Goal: Task Accomplishment & Management: Manage account settings

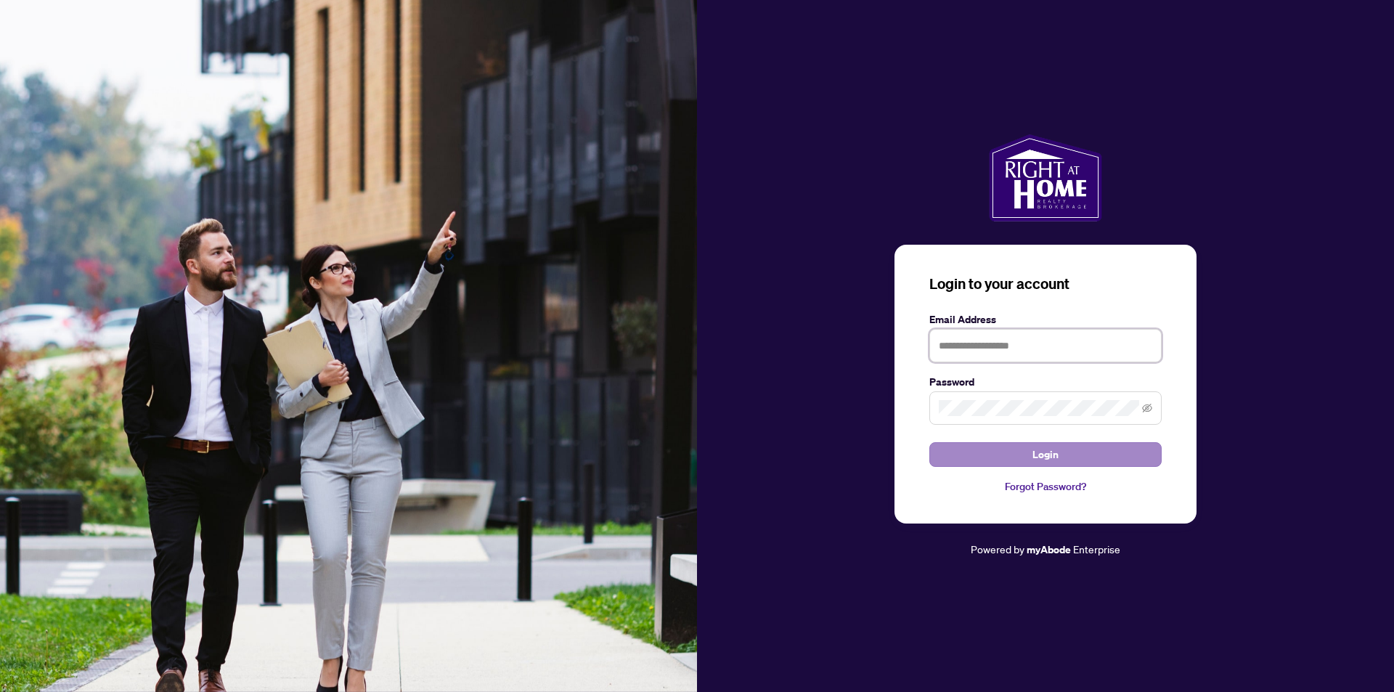
type input "**********"
click at [1032, 448] on button "Login" at bounding box center [1045, 454] width 232 height 25
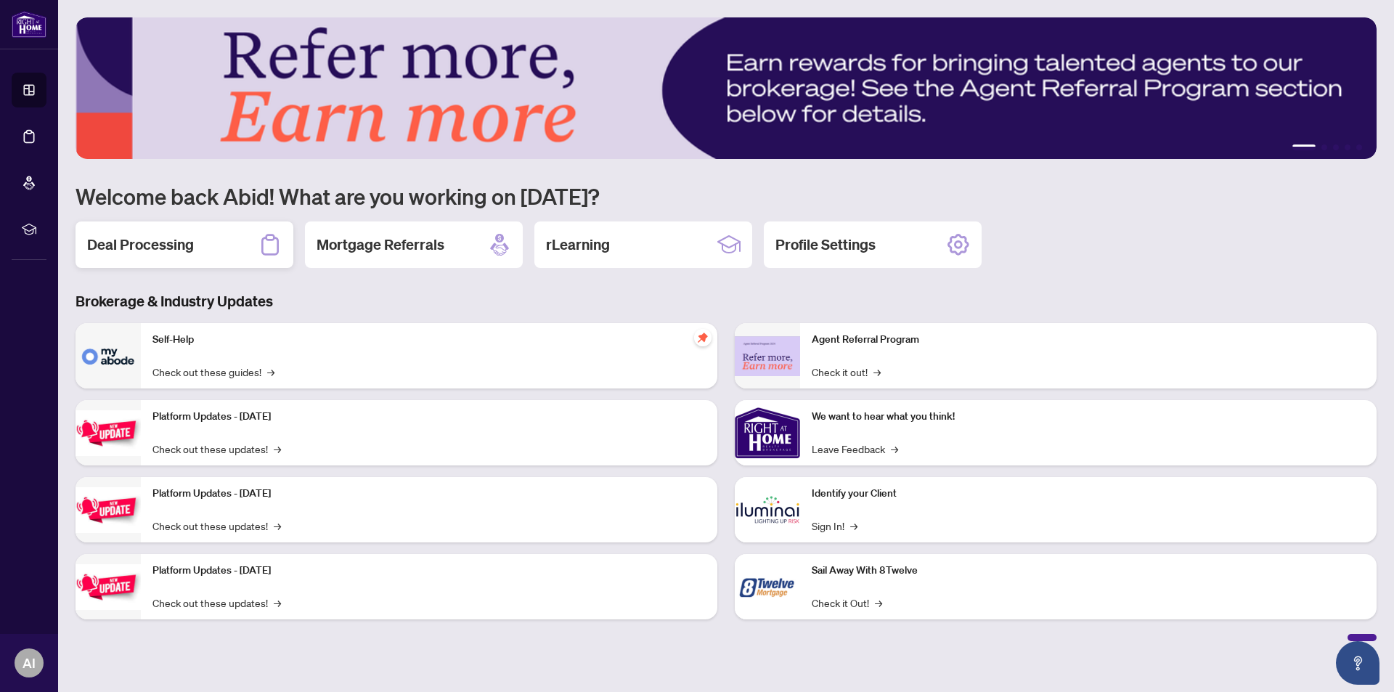
click at [146, 245] on h2 "Deal Processing" at bounding box center [140, 244] width 107 height 20
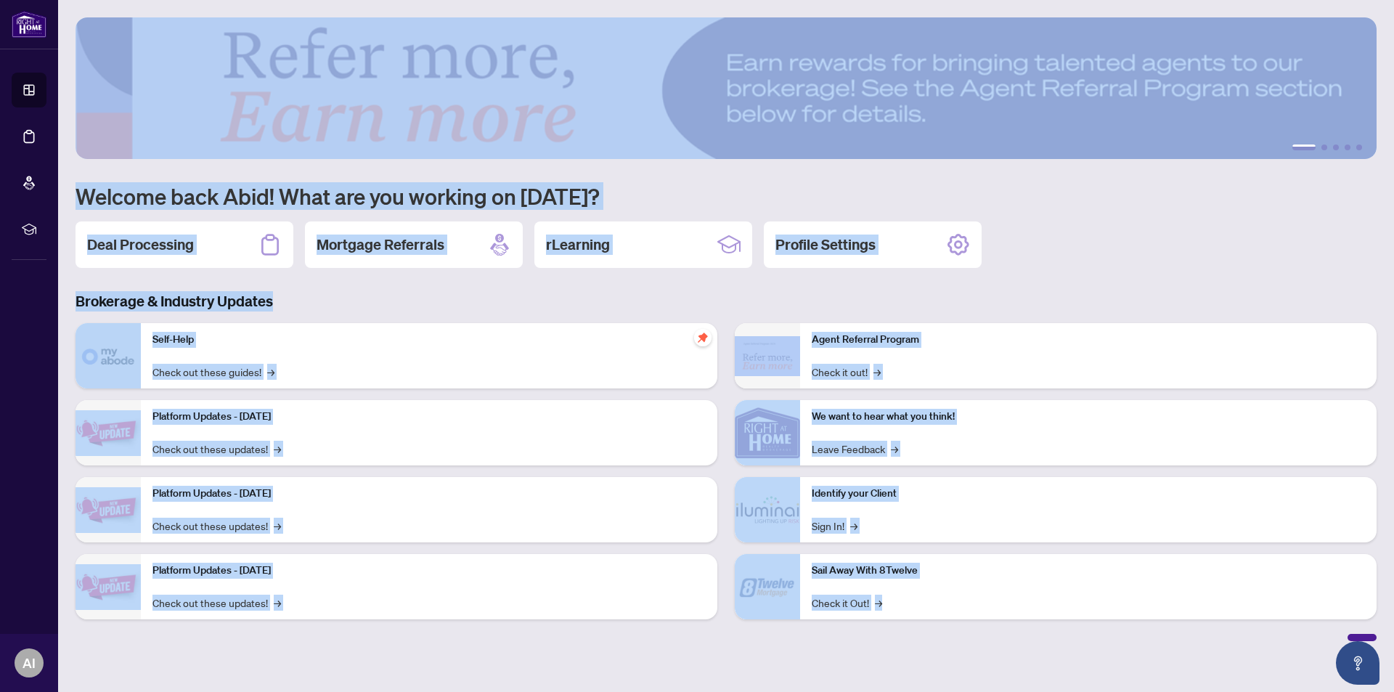
click at [147, 246] on main "1 2 3 4 5 Welcome back Abid! What are you working on [DATE]? Deal Processing Mo…" at bounding box center [725, 346] width 1335 height 692
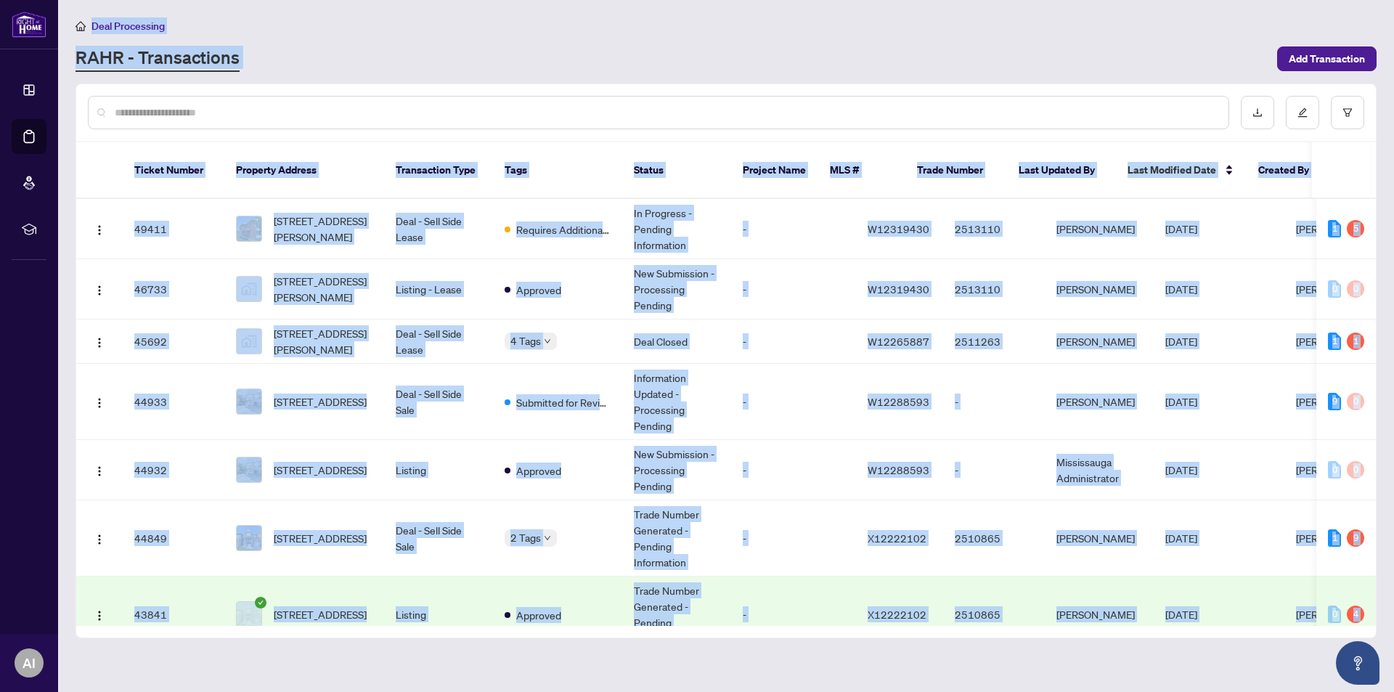
click at [556, 99] on div at bounding box center [658, 112] width 1141 height 33
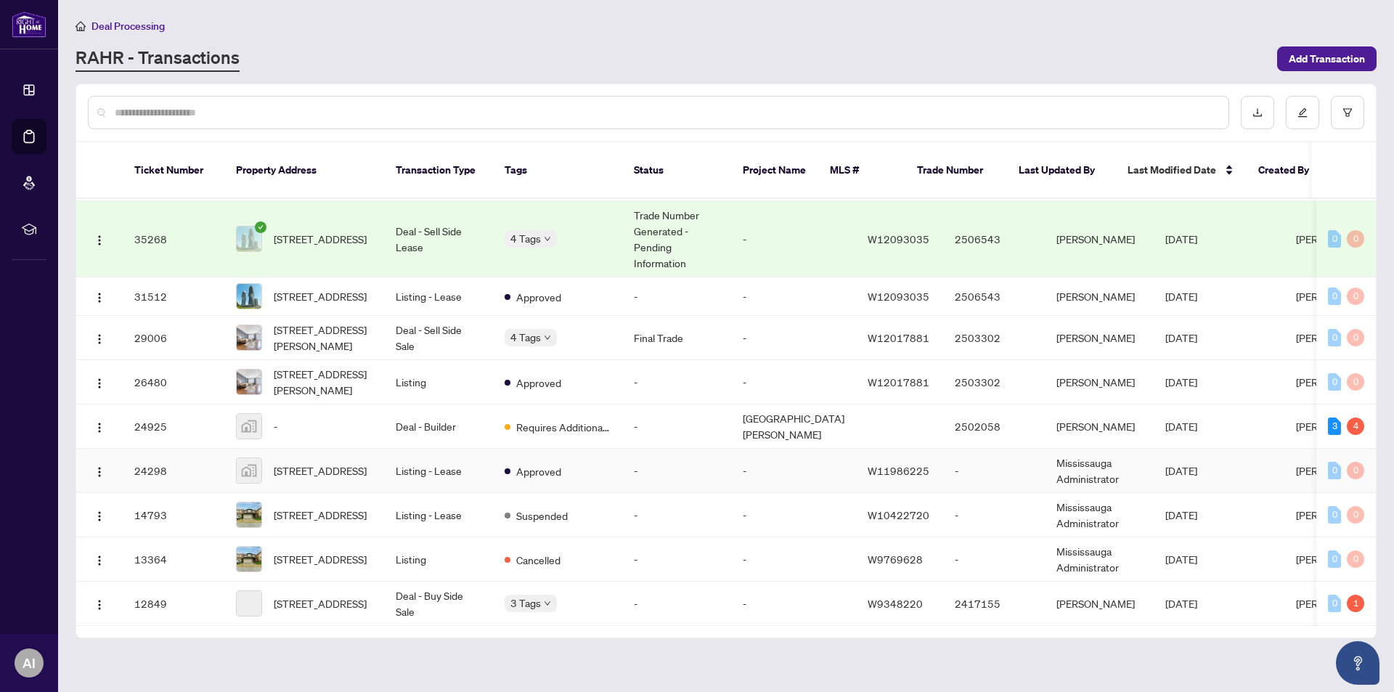
scroll to position [819, 0]
click at [203, 108] on input "text" at bounding box center [666, 113] width 1102 height 16
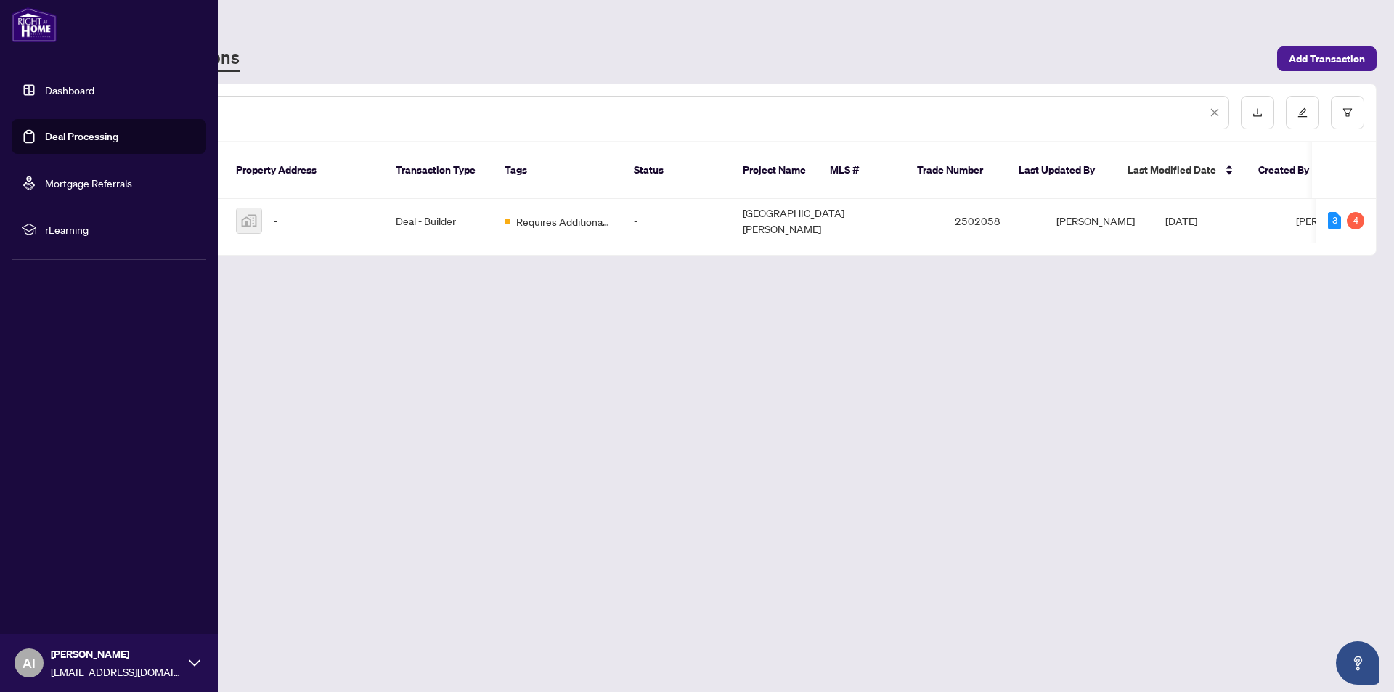
scroll to position [0, 0]
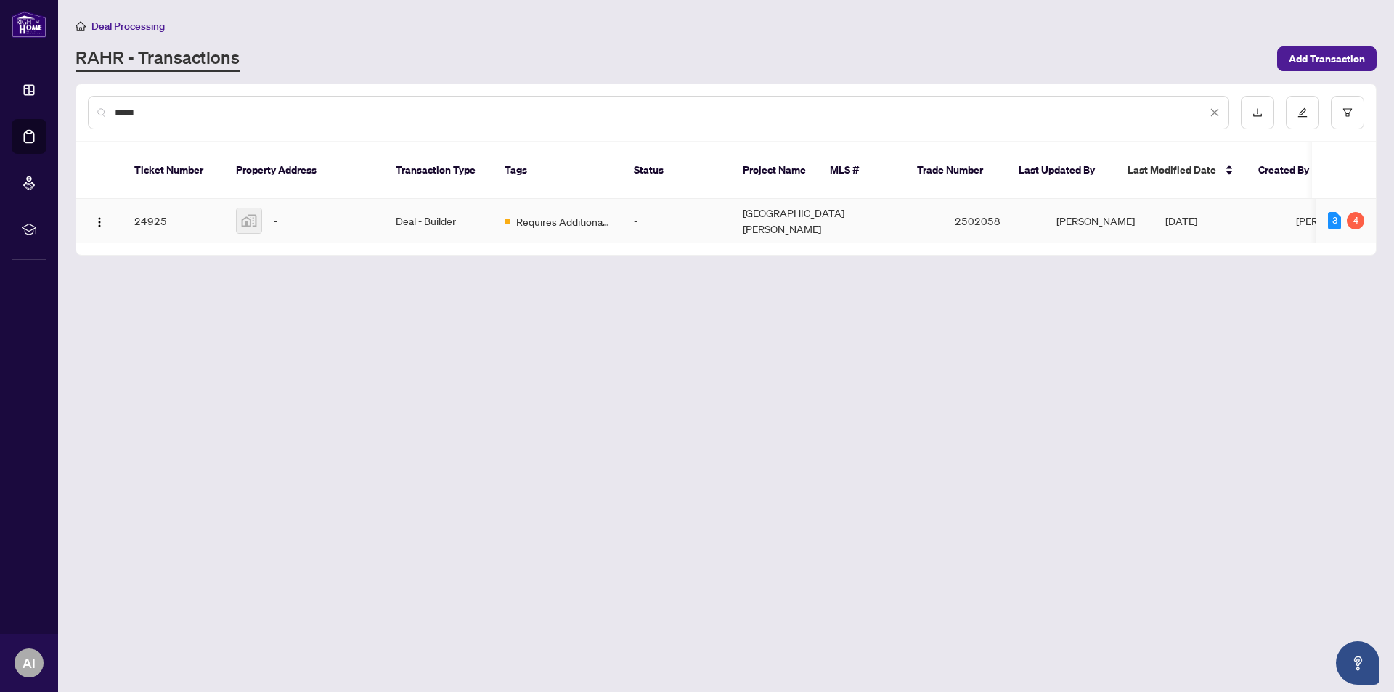
type input "*****"
click at [444, 205] on td "Deal - Builder" at bounding box center [438, 221] width 109 height 44
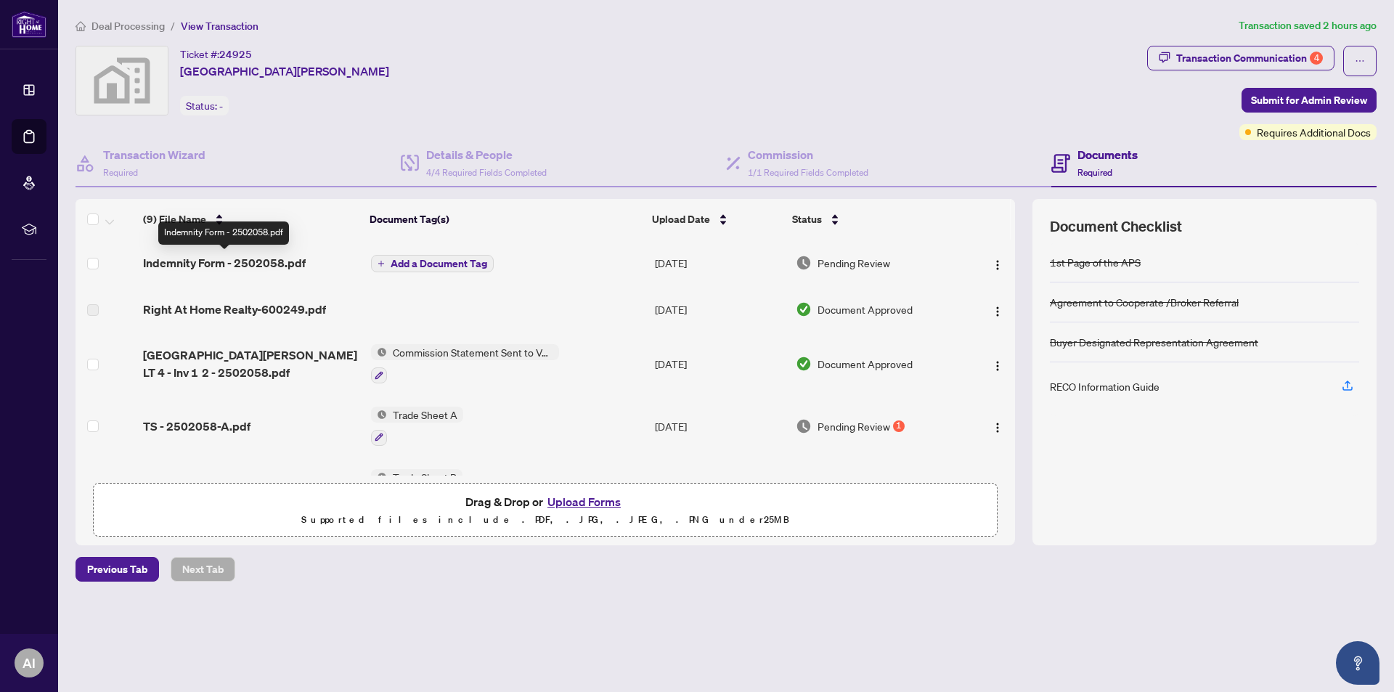
click at [263, 262] on span "Indemnity Form - 2502058.pdf" at bounding box center [224, 262] width 163 height 17
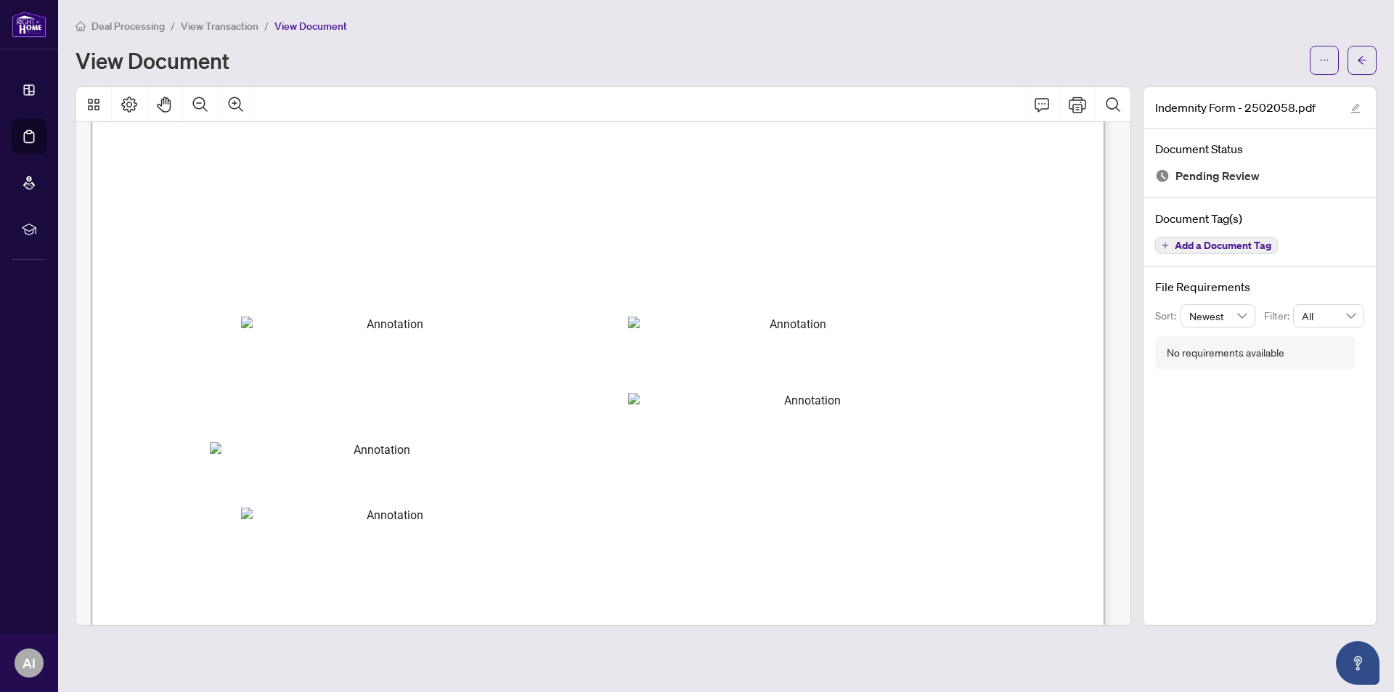
scroll to position [5421, 0]
click at [278, 457] on span "Title:" at bounding box center [261, 468] width 34 height 22
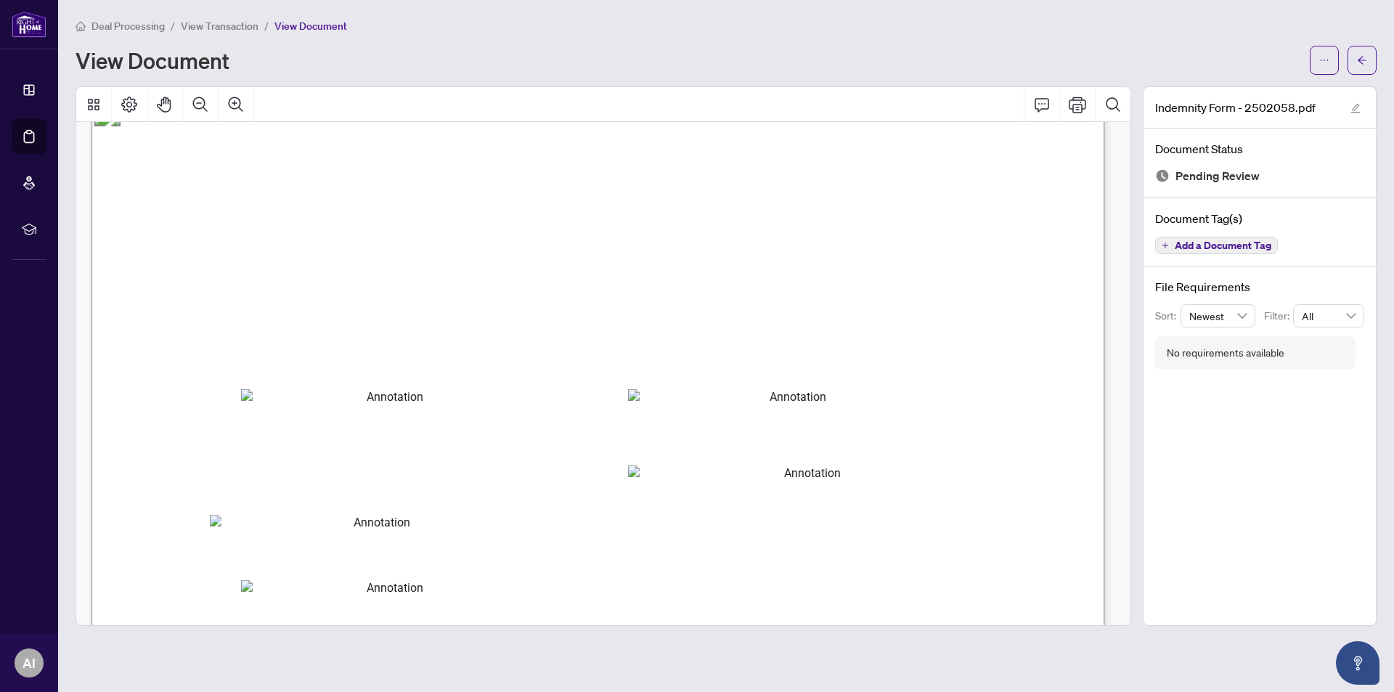
click at [287, 450] on span "Name:" at bounding box center [265, 448] width 43 height 22
click at [1079, 105] on icon "Print" at bounding box center [1076, 104] width 17 height 17
click at [1076, 104] on icon "Print" at bounding box center [1076, 105] width 17 height 16
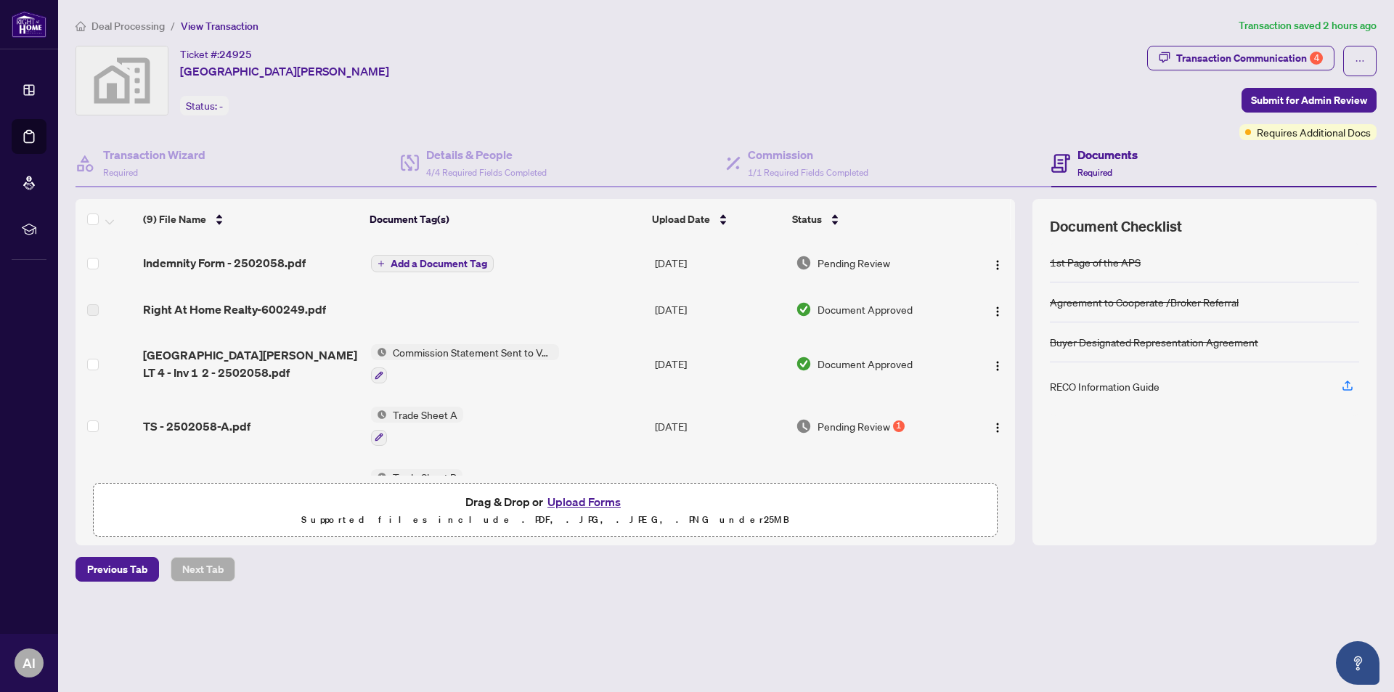
click at [405, 413] on span "Trade Sheet A" at bounding box center [425, 414] width 76 height 16
click at [432, 414] on span "Trade Sheet A" at bounding box center [425, 414] width 76 height 16
click at [379, 488] on span "Trade Sheet A" at bounding box center [389, 486] width 76 height 16
click at [428, 409] on span "Trade Sheet A" at bounding box center [425, 414] width 76 height 16
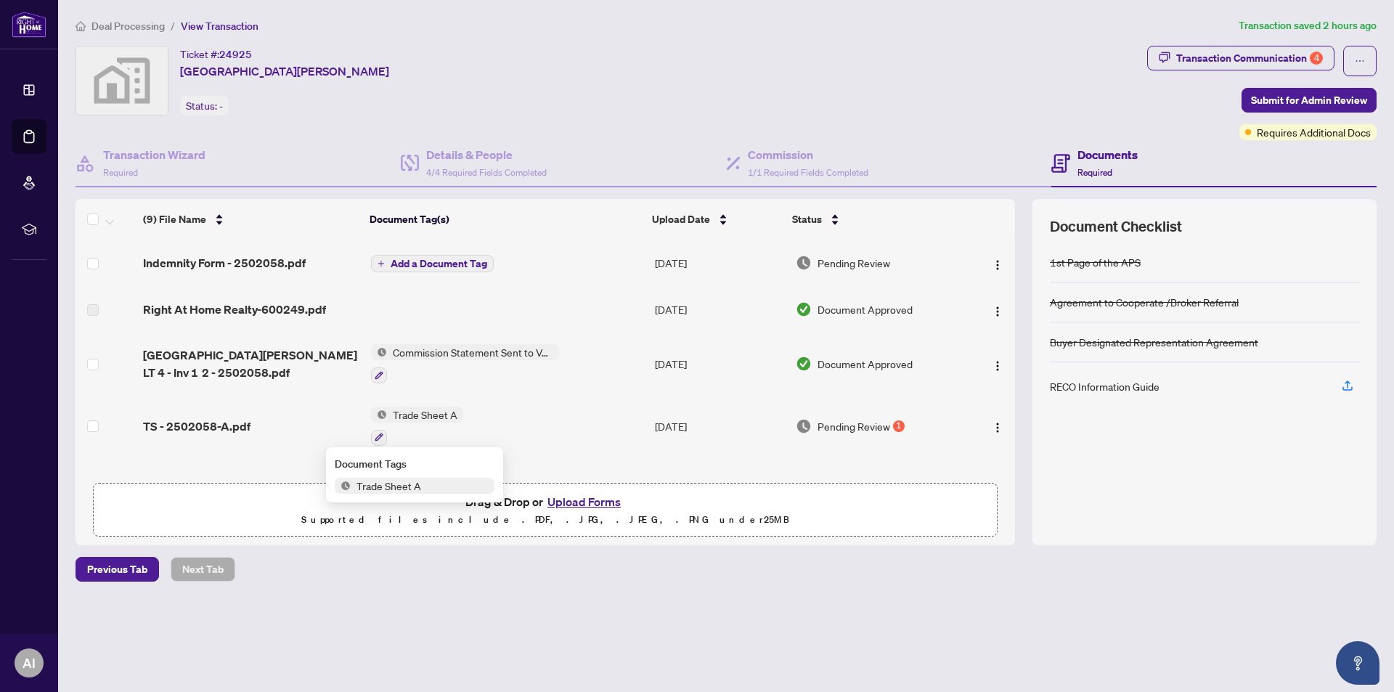
click at [388, 486] on span "Trade Sheet A" at bounding box center [389, 486] width 76 height 16
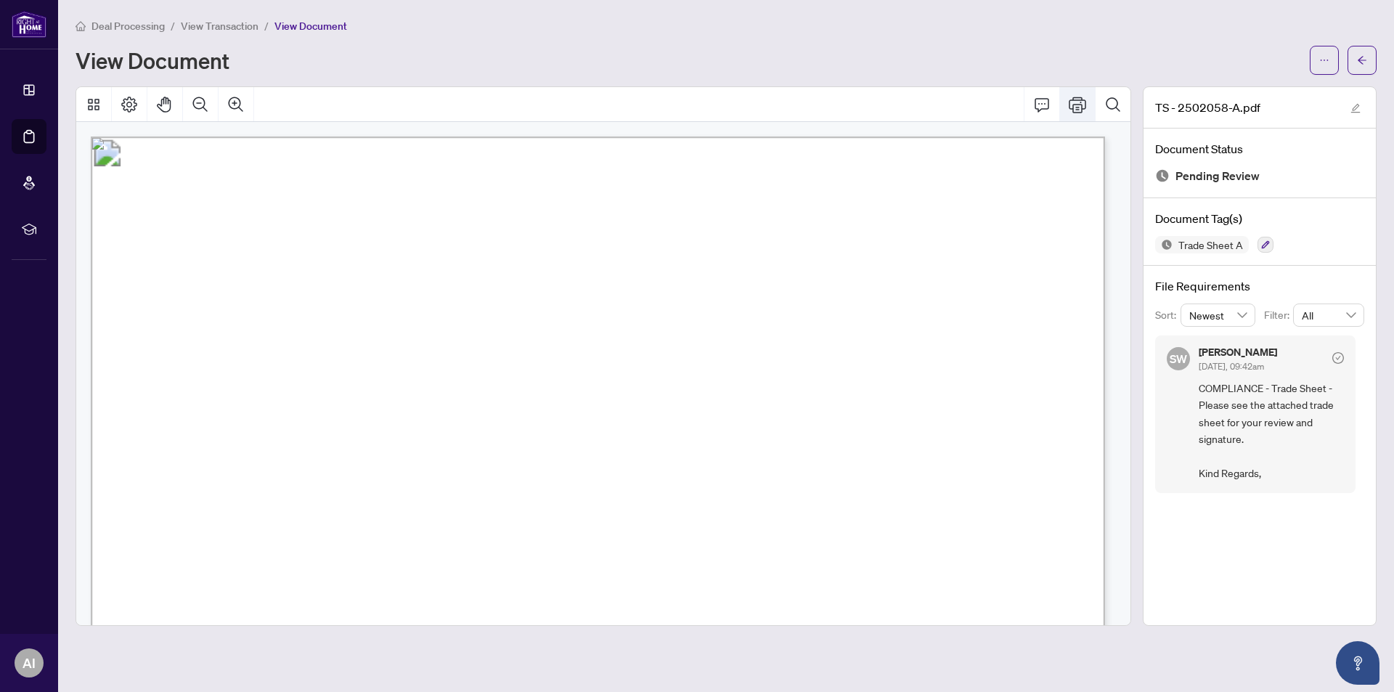
click at [1079, 100] on icon "Print" at bounding box center [1076, 104] width 17 height 17
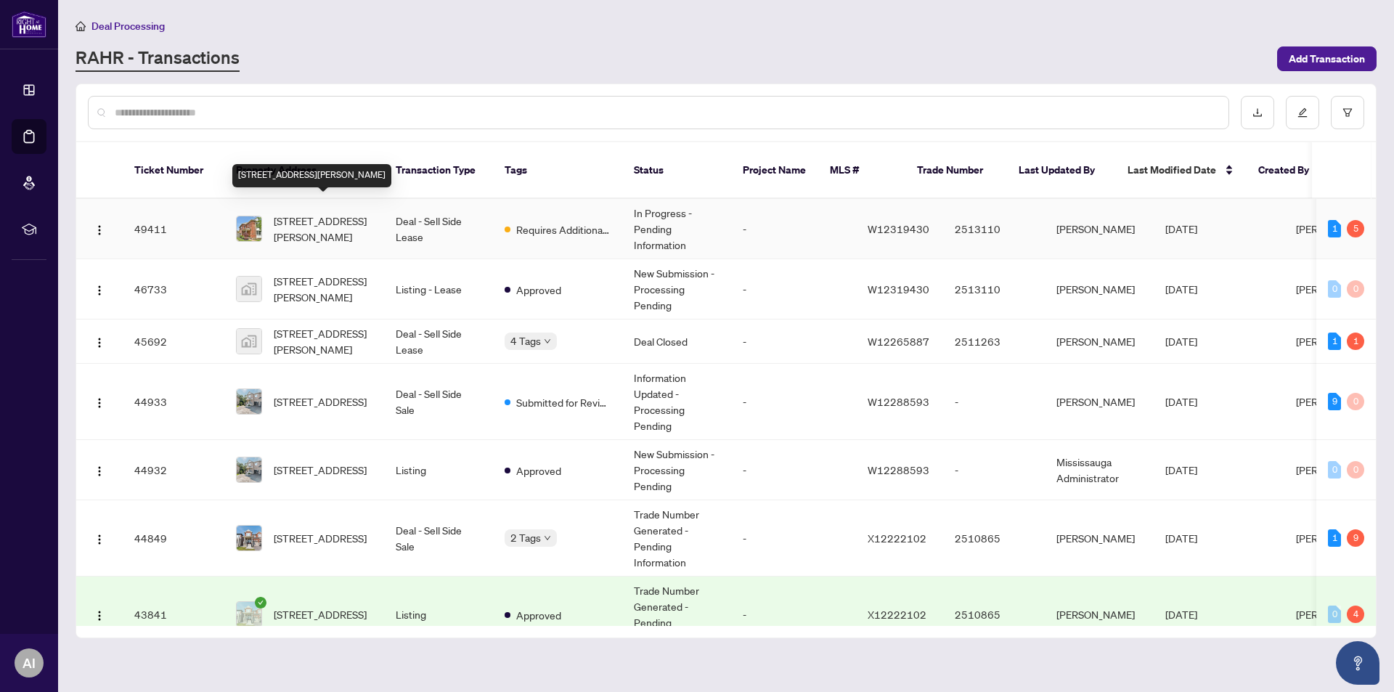
click at [310, 213] on span "[STREET_ADDRESS][PERSON_NAME]" at bounding box center [323, 229] width 99 height 32
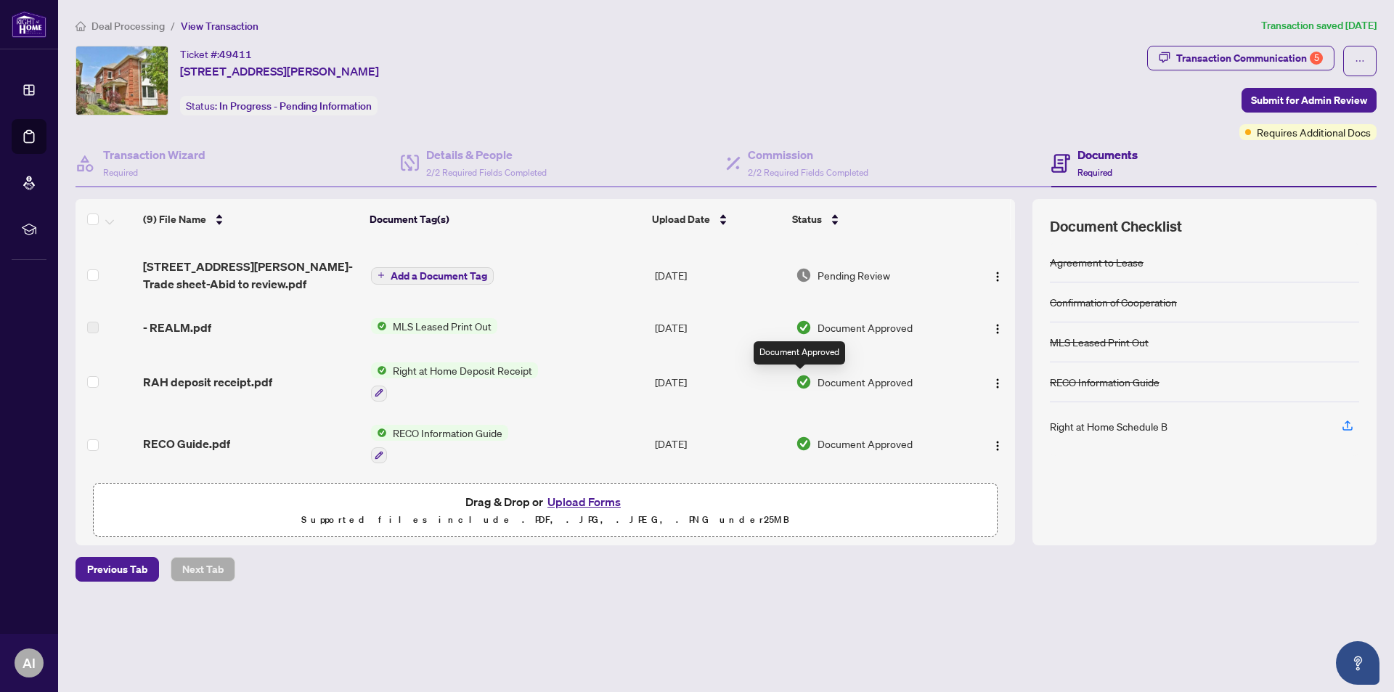
scroll to position [145, 0]
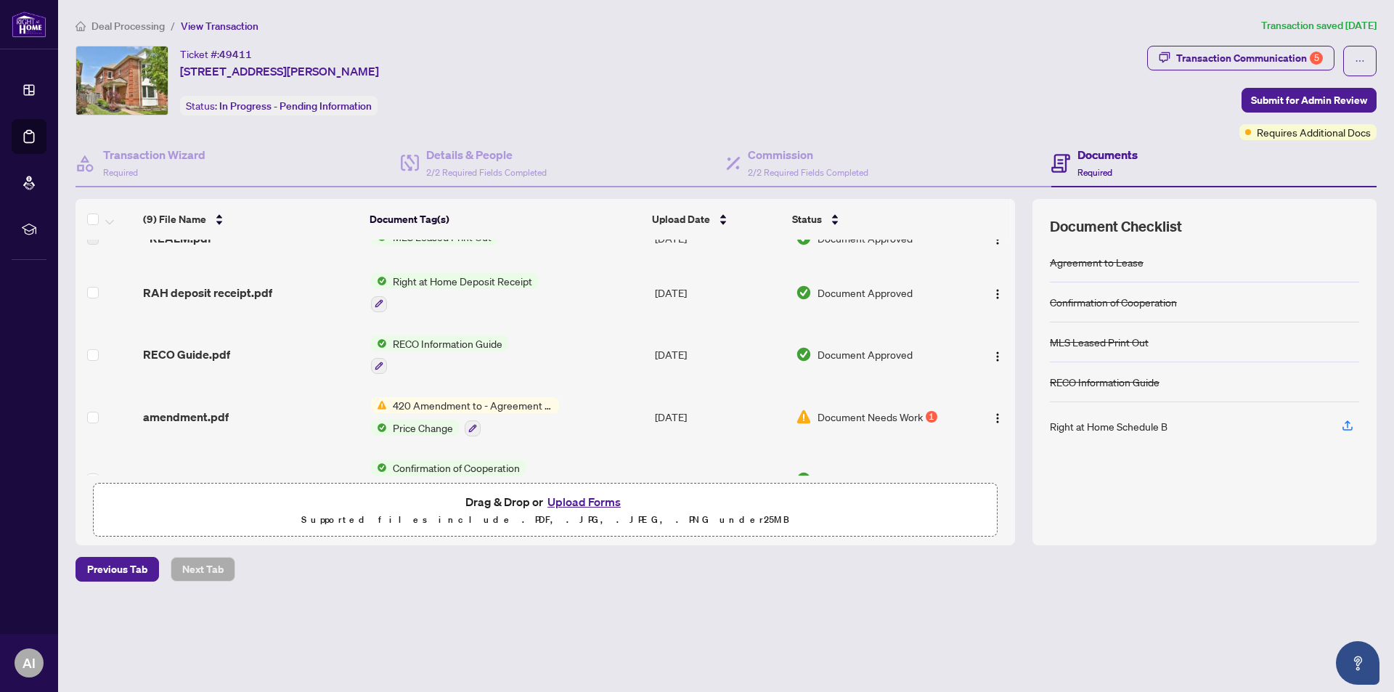
click at [491, 404] on span "420 Amendment to - Agreement to Lease - Residential" at bounding box center [473, 405] width 172 height 16
click at [494, 404] on span "420 Amendment to - Agreement to Lease - Residential" at bounding box center [473, 405] width 172 height 16
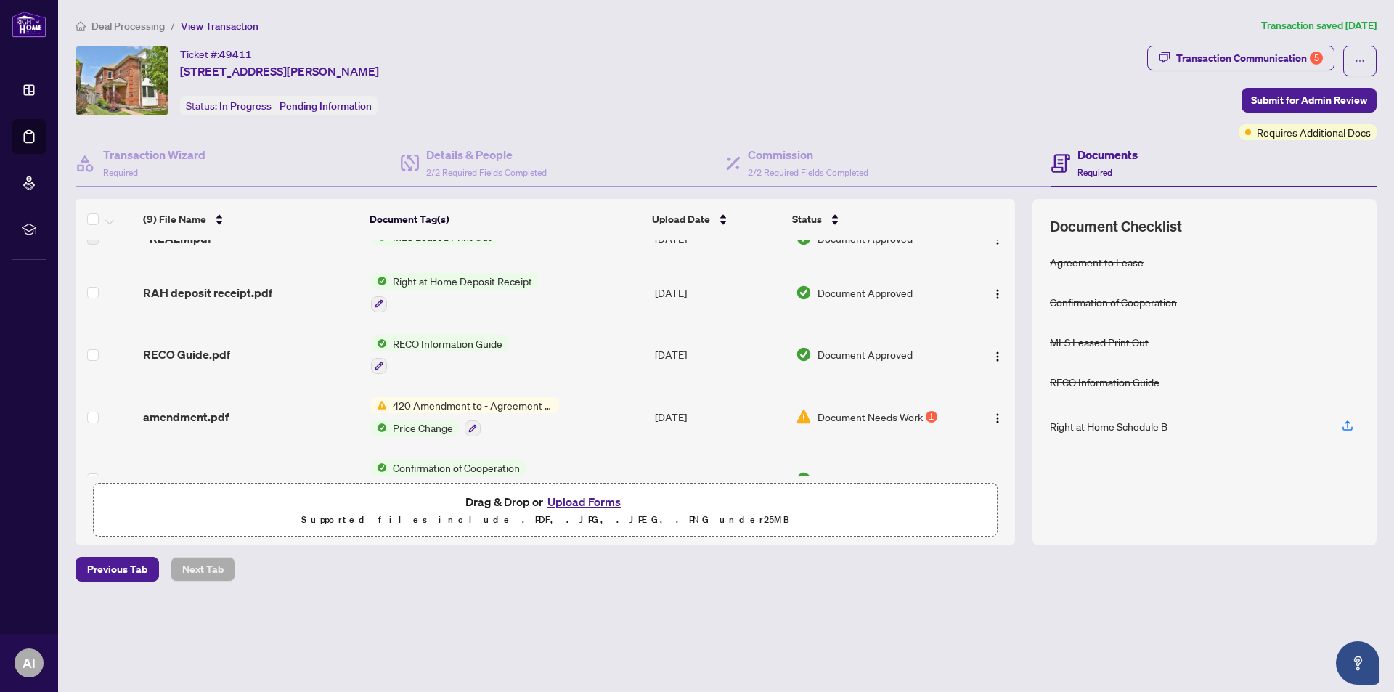
click at [894, 419] on span "Document Needs Work" at bounding box center [869, 417] width 105 height 16
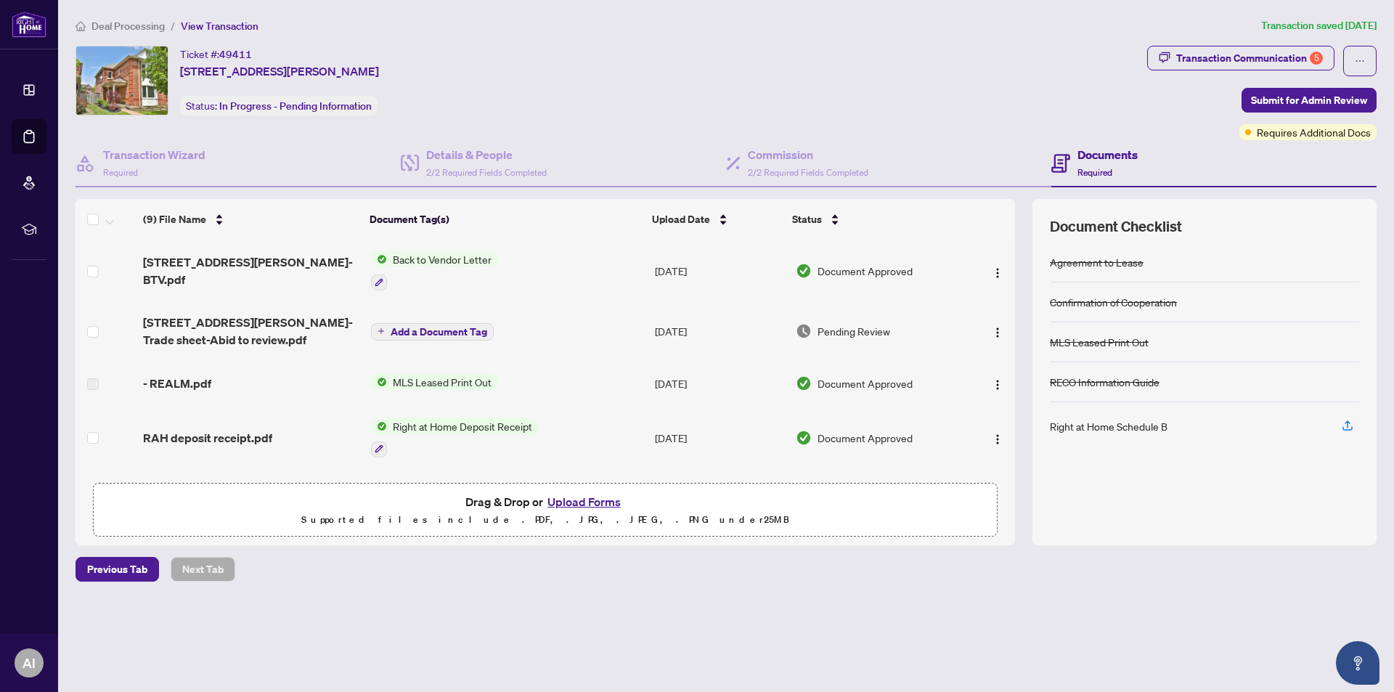
click at [576, 498] on button "Upload Forms" at bounding box center [584, 501] width 82 height 19
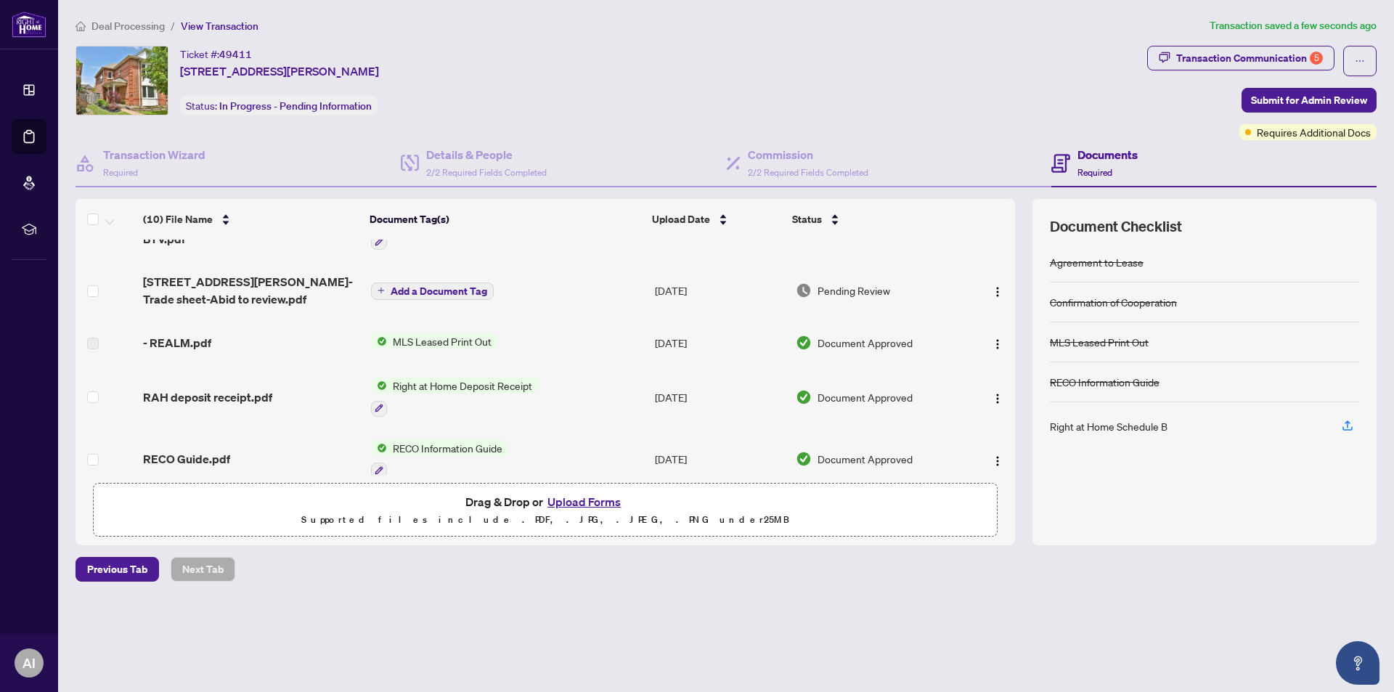
scroll to position [290, 0]
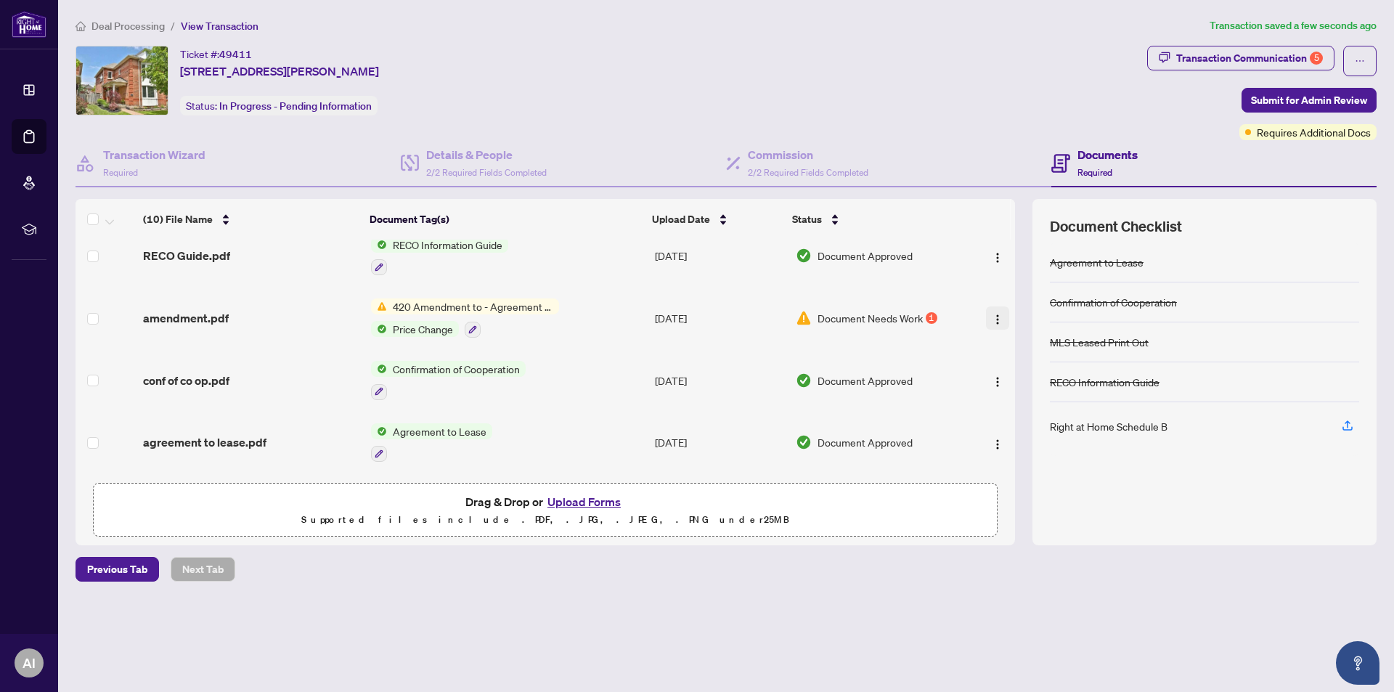
click at [995, 314] on img "button" at bounding box center [997, 320] width 12 height 12
click at [991, 319] on img "button" at bounding box center [997, 320] width 12 height 12
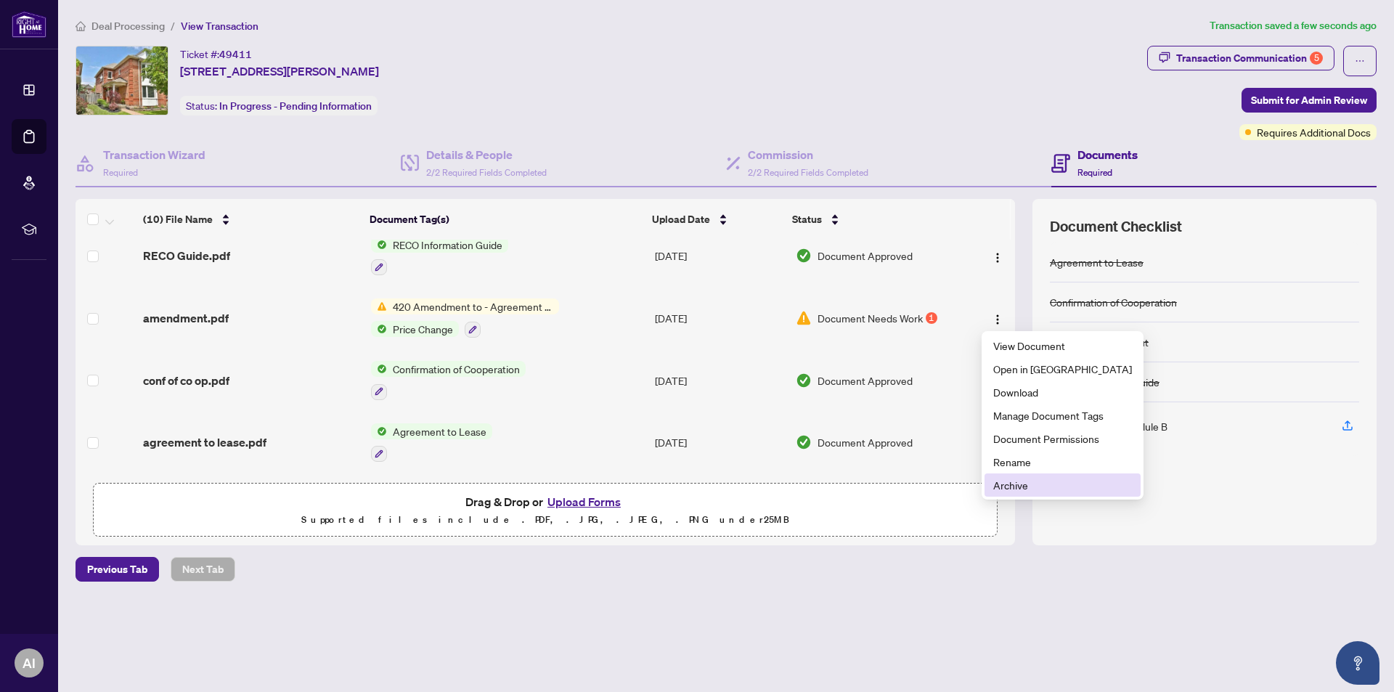
click at [1012, 482] on span "Archive" at bounding box center [1062, 485] width 139 height 16
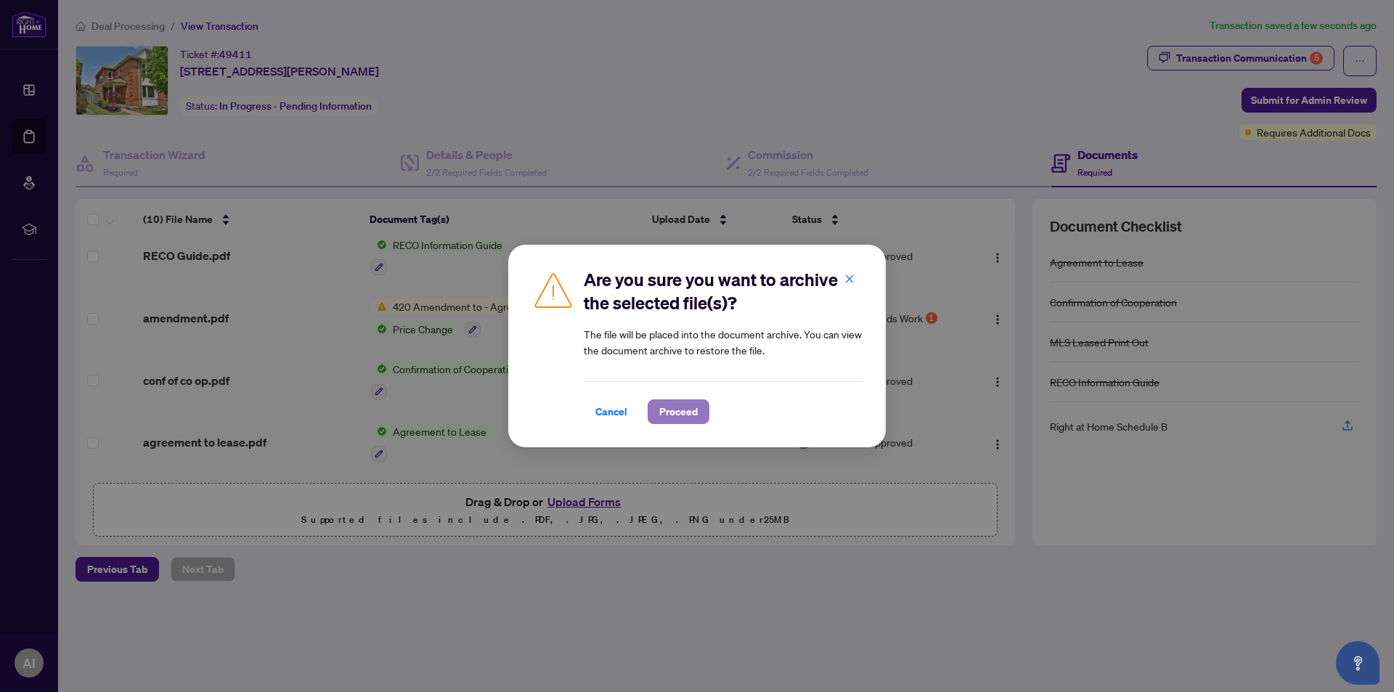
click at [683, 412] on span "Proceed" at bounding box center [678, 411] width 38 height 23
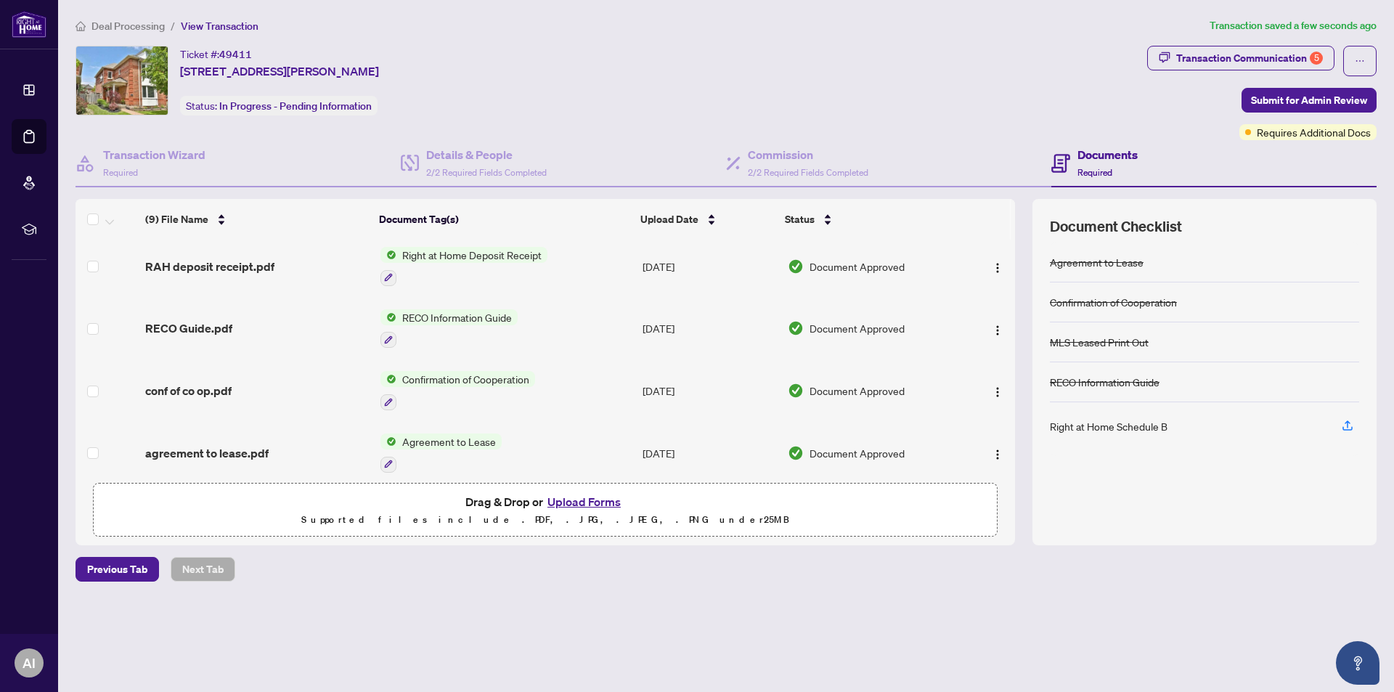
scroll to position [0, 0]
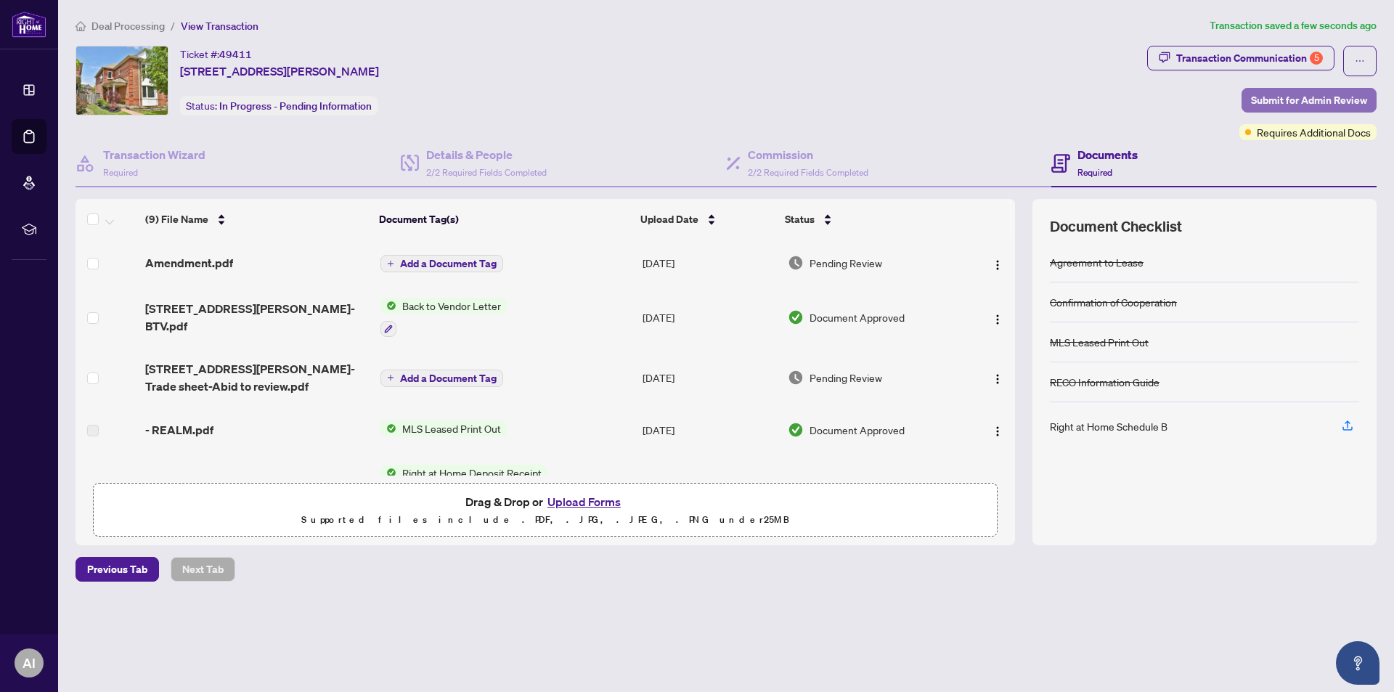
click at [1285, 96] on span "Submit for Admin Review" at bounding box center [1309, 100] width 116 height 23
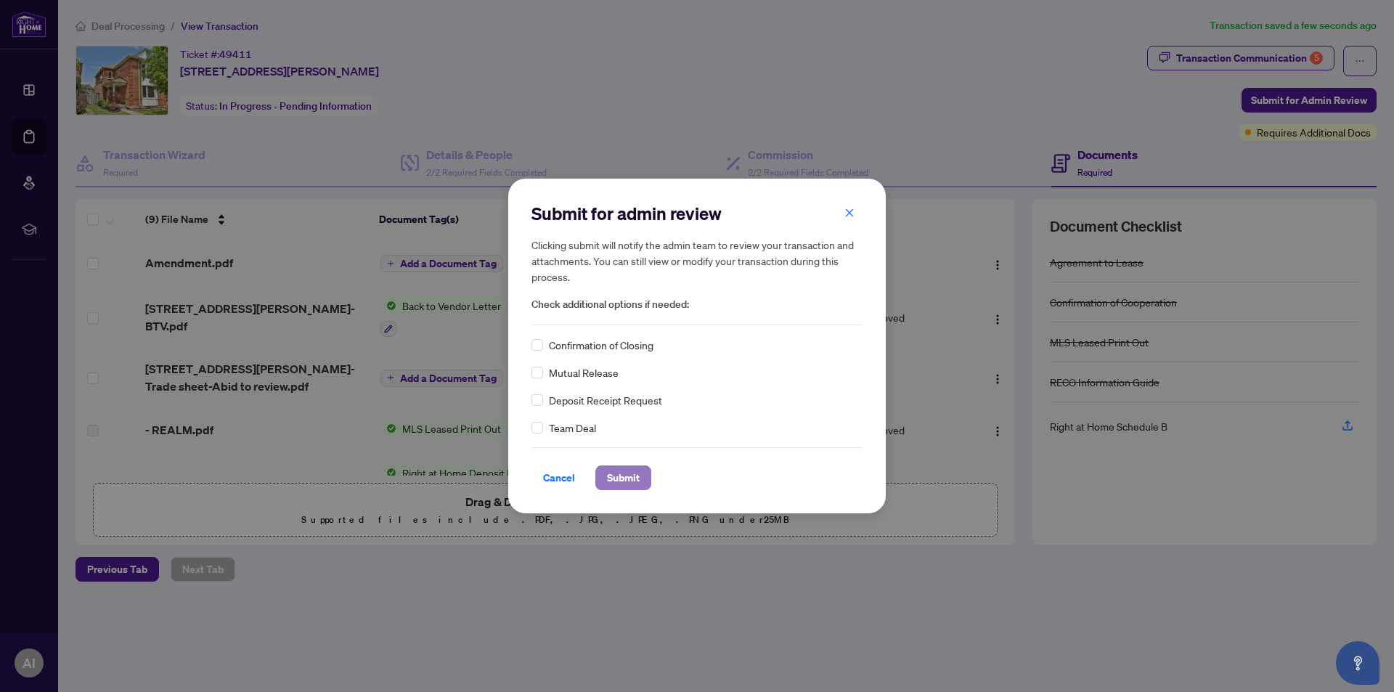
click at [629, 472] on span "Submit" at bounding box center [623, 477] width 33 height 23
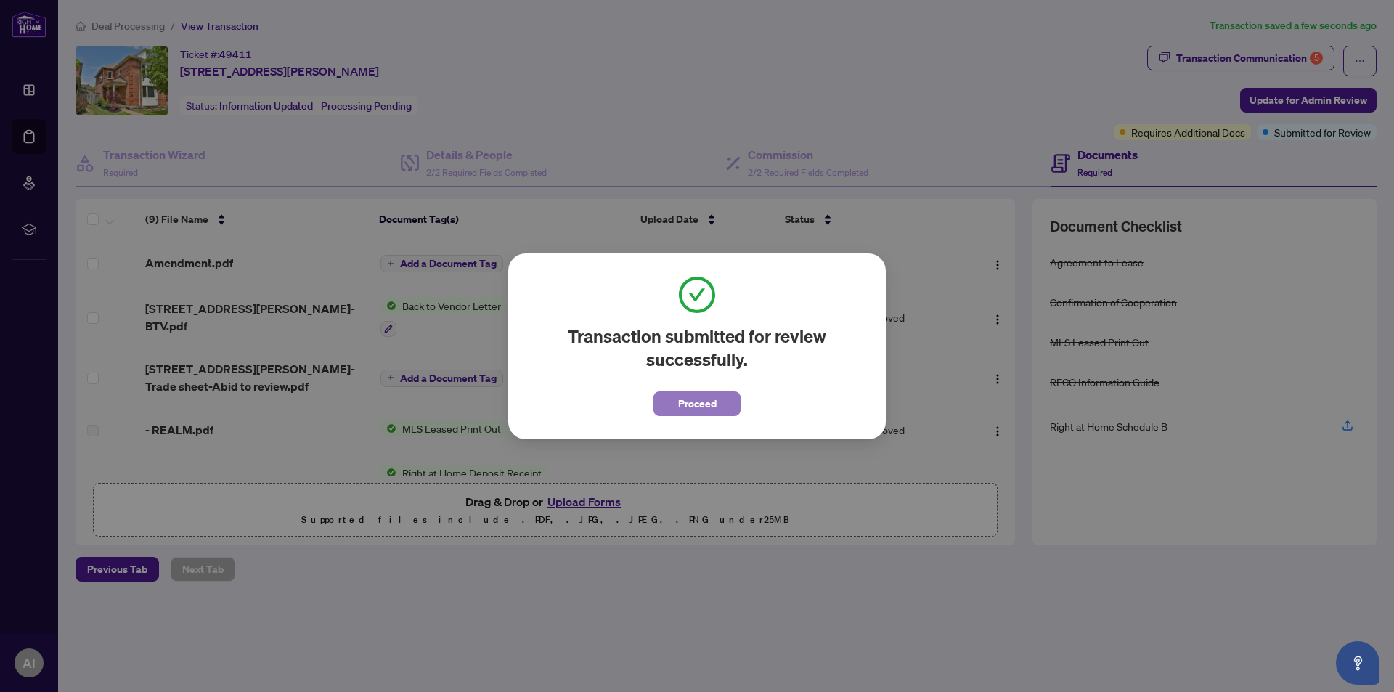
click at [694, 405] on span "Proceed" at bounding box center [697, 403] width 38 height 23
